Goal: Use online tool/utility: Utilize a website feature to perform a specific function

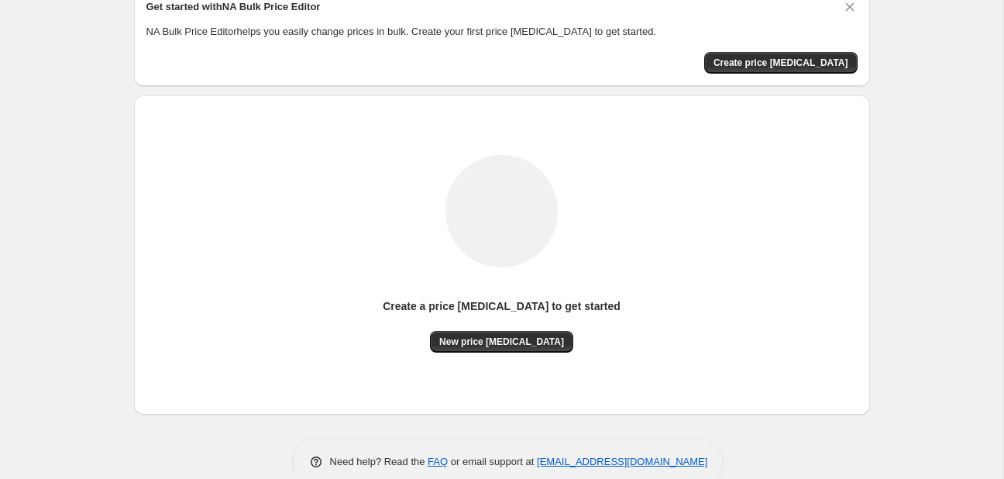
scroll to position [81, 0]
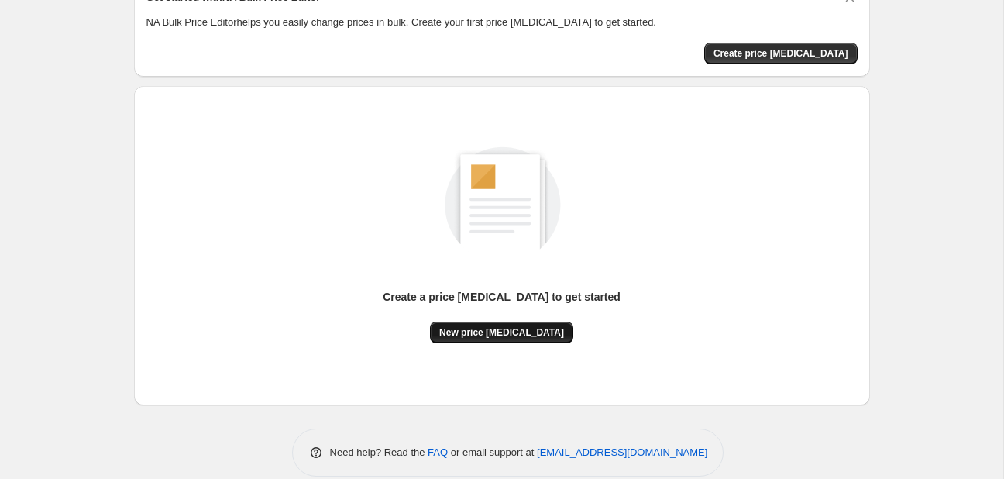
click at [515, 340] on button "New price [MEDICAL_DATA]" at bounding box center [501, 333] width 143 height 22
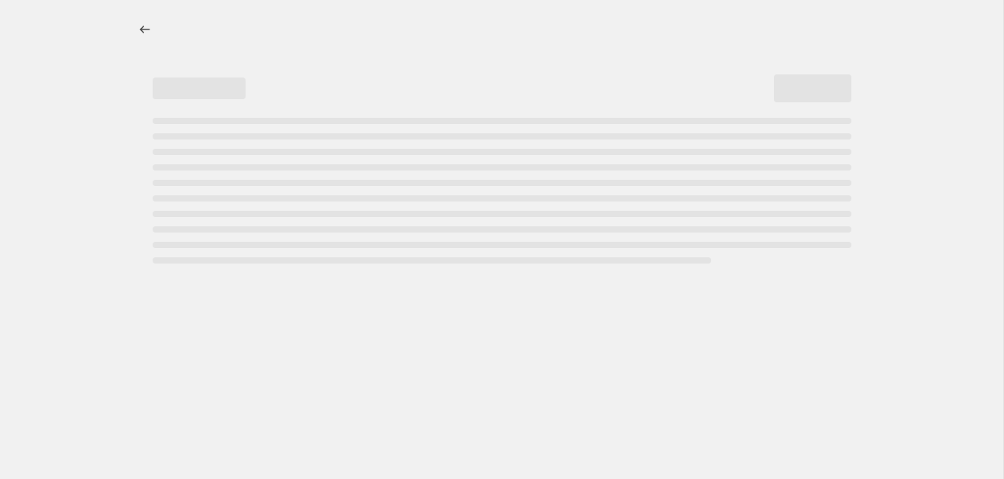
select select "percentage"
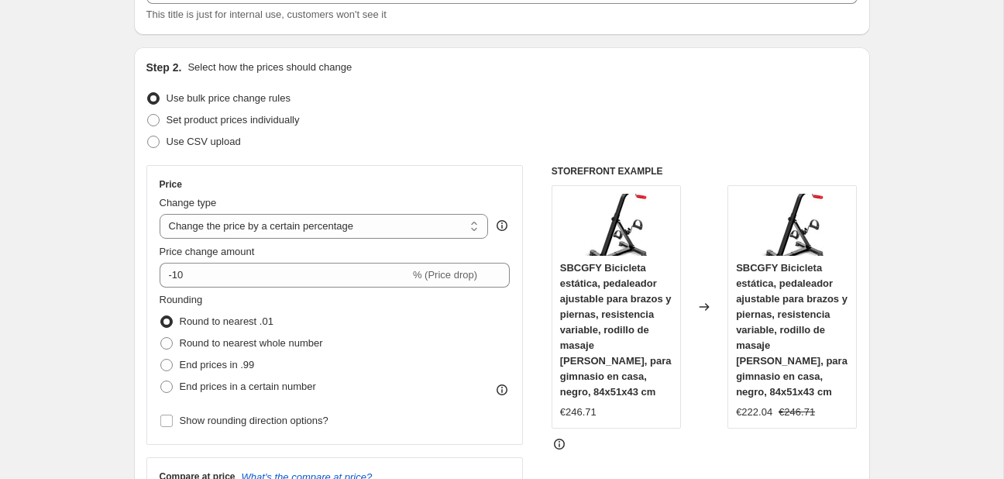
scroll to position [163, 0]
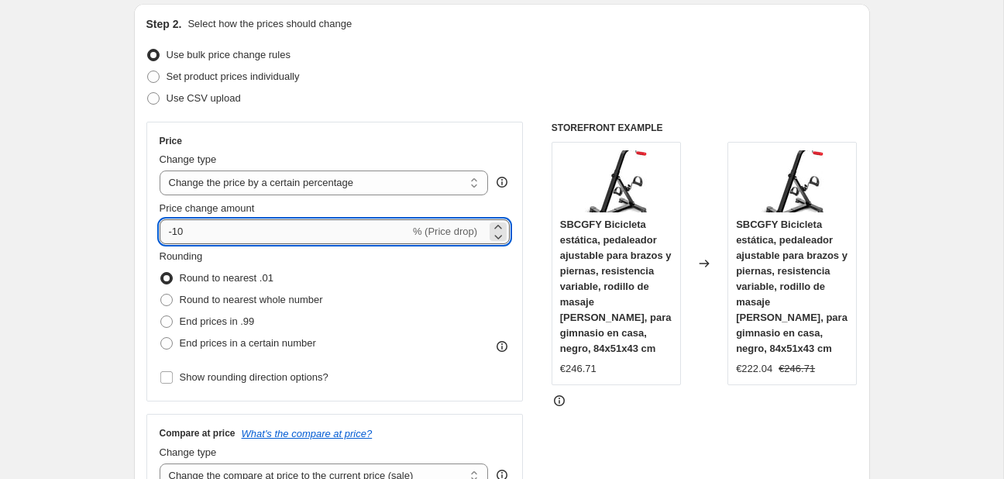
click at [352, 242] on input "-10" at bounding box center [285, 231] width 250 height 25
type input "-1"
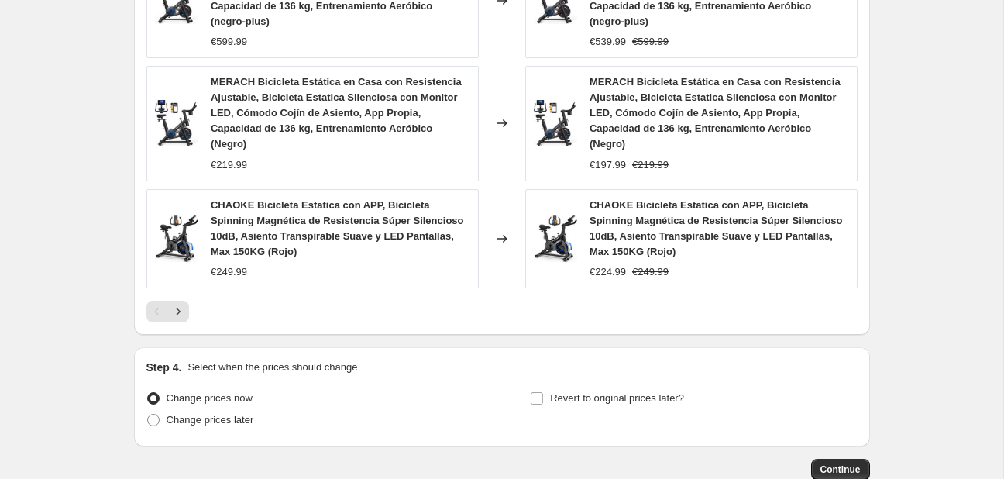
scroll to position [1233, 0]
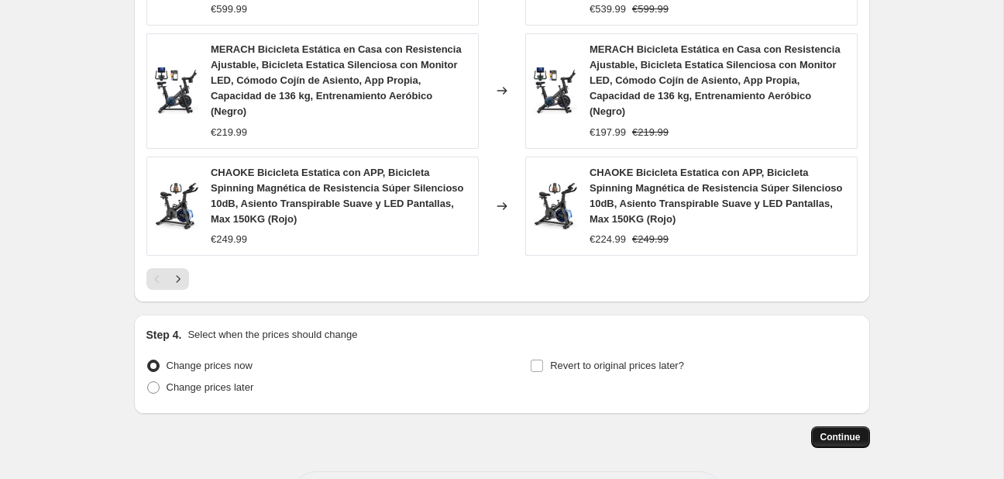
type input "-25"
click at [831, 431] on span "Continue" at bounding box center [841, 437] width 40 height 12
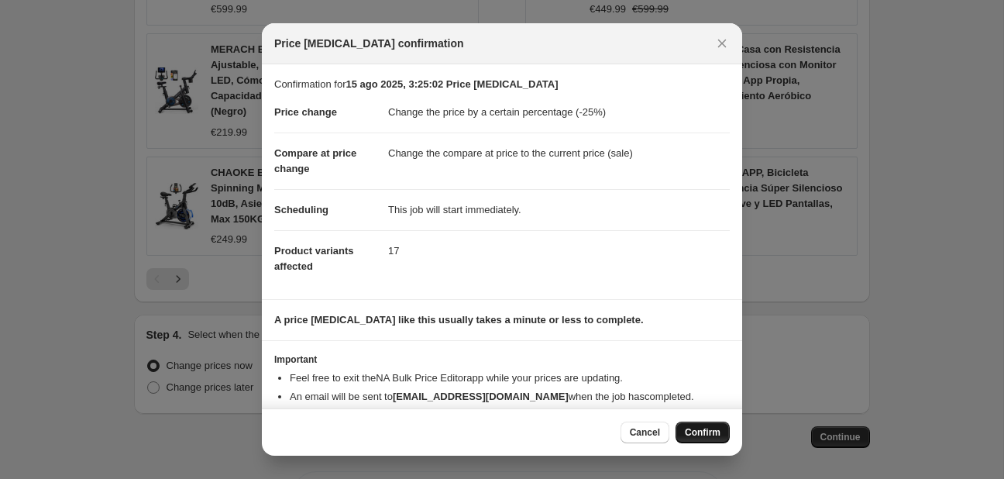
click at [705, 435] on span "Confirm" at bounding box center [703, 432] width 36 height 12
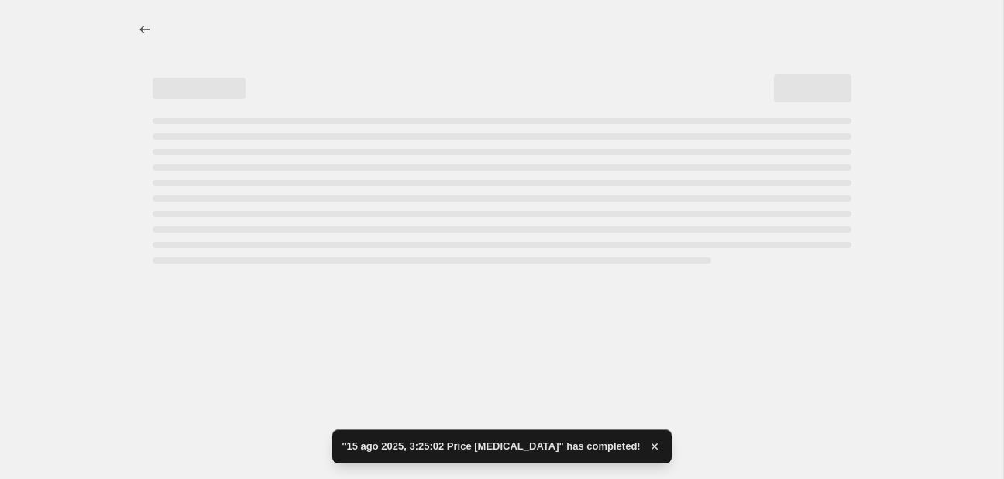
select select "percentage"
